Goal: Transaction & Acquisition: Purchase product/service

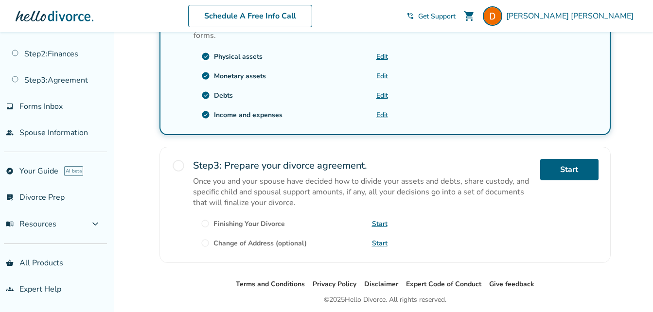
scroll to position [395, 0]
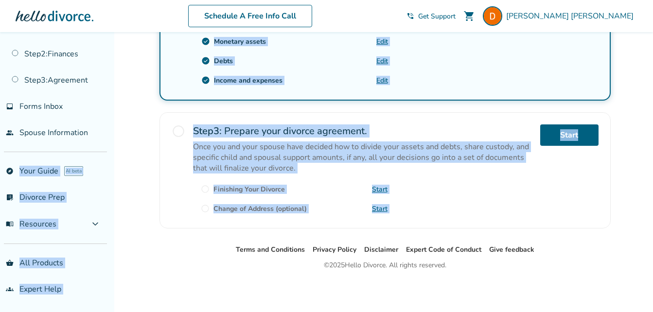
drag, startPoint x: 114, startPoint y: 210, endPoint x: 103, endPoint y: 142, distance: 69.0
drag, startPoint x: 103, startPoint y: 142, endPoint x: 124, endPoint y: 162, distance: 29.2
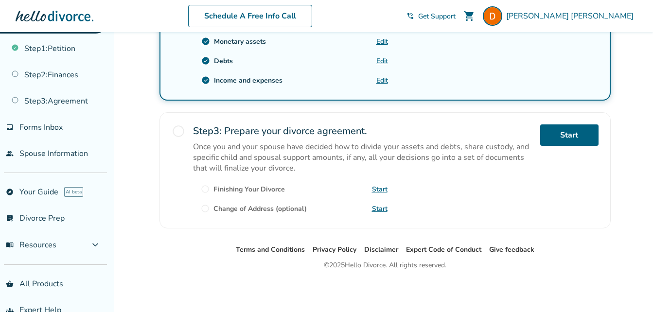
scroll to position [25, 0]
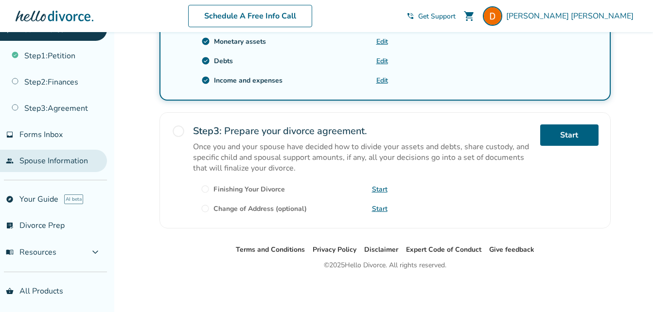
click at [61, 161] on link "people Spouse Information" at bounding box center [53, 161] width 107 height 22
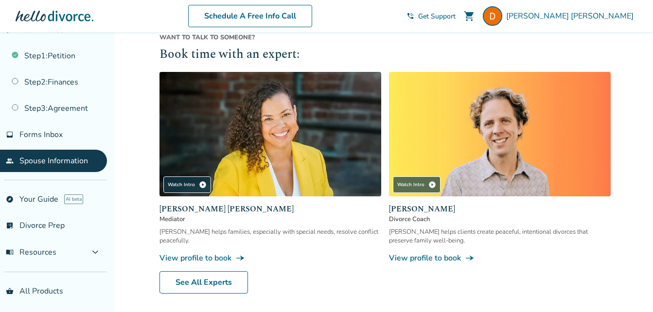
scroll to position [362, 0]
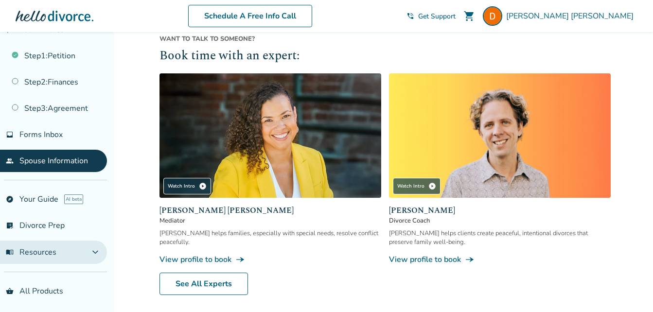
click at [80, 255] on button "menu_book Resources expand_more" at bounding box center [53, 252] width 107 height 23
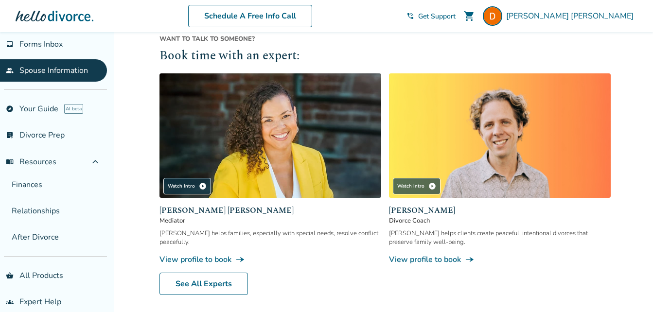
scroll to position [128, 0]
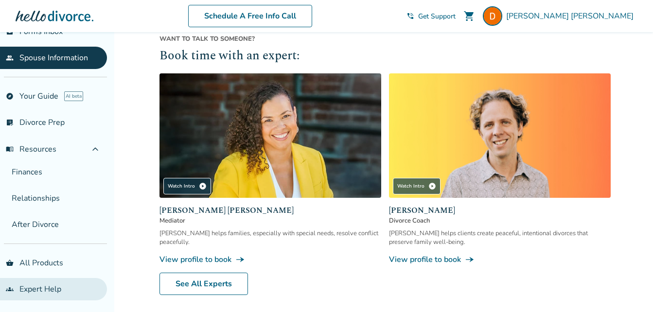
click at [48, 292] on link "groups Expert Help" at bounding box center [53, 289] width 107 height 22
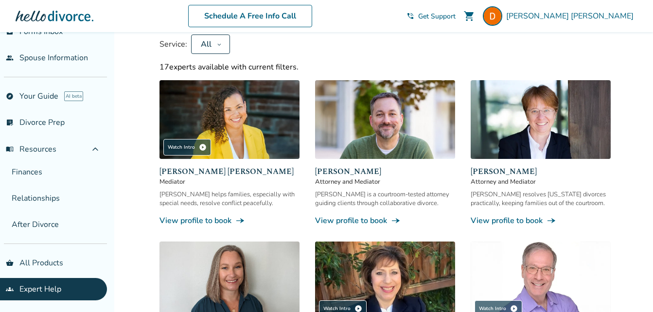
scroll to position [99, 0]
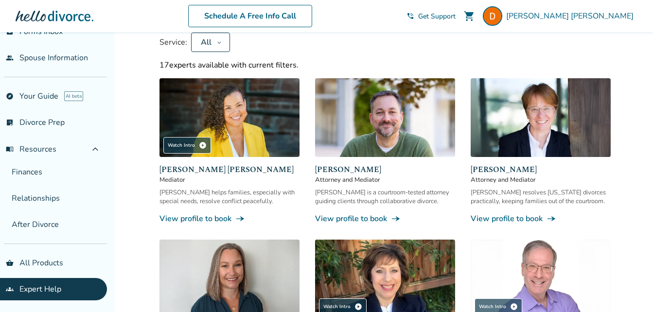
click at [372, 216] on link "View profile to book line_end_arrow_notch" at bounding box center [385, 219] width 140 height 11
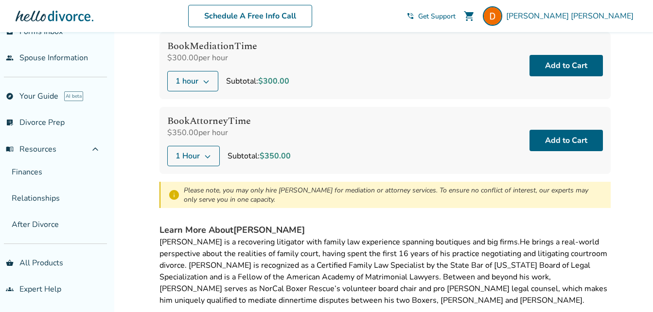
scroll to position [101, 0]
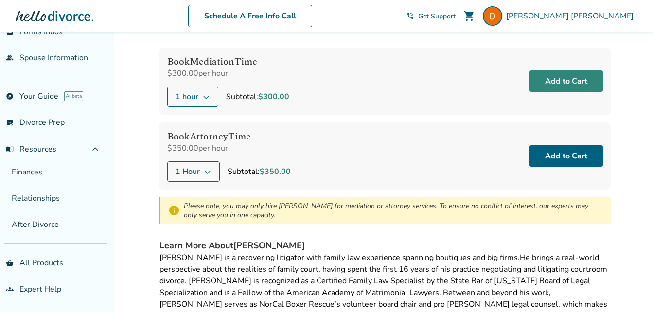
click at [561, 81] on button "Add to Cart" at bounding box center [566, 81] width 73 height 21
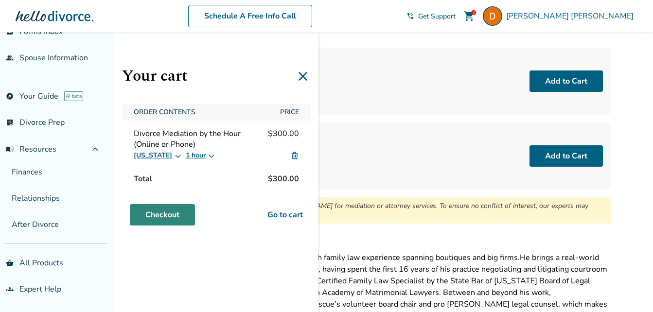
click at [178, 210] on link "Checkout" at bounding box center [162, 214] width 65 height 21
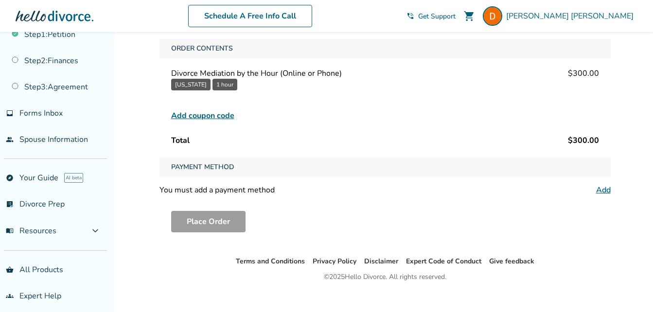
scroll to position [54, 0]
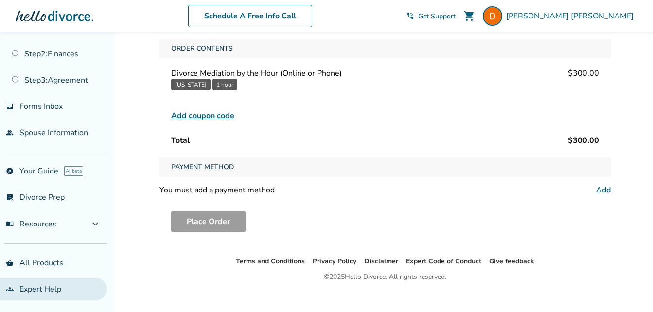
click at [39, 293] on link "groups Expert Help" at bounding box center [53, 289] width 107 height 22
